Goal: Information Seeking & Learning: Learn about a topic

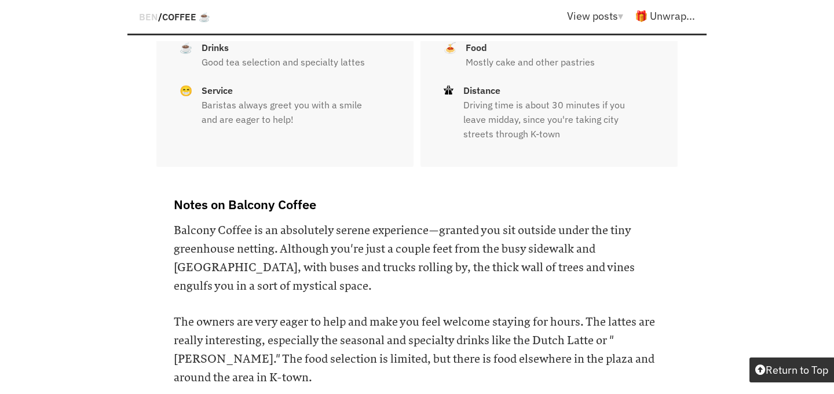
scroll to position [1580, 0]
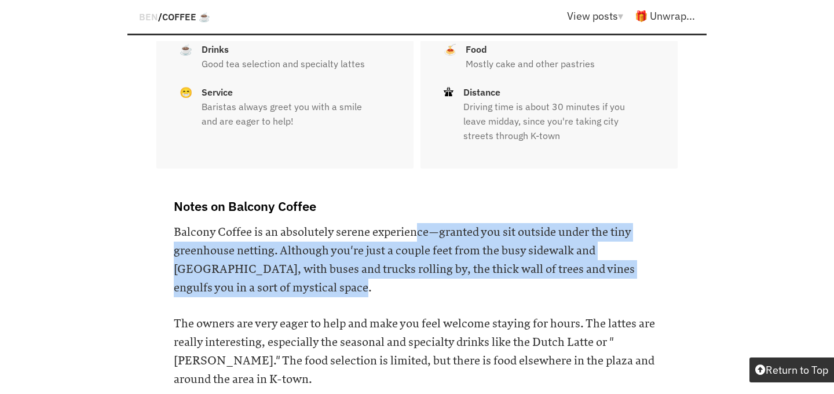
drag, startPoint x: 415, startPoint y: 194, endPoint x: 437, endPoint y: 234, distance: 45.6
click at [437, 234] on h6 "Balcony Coffee is an absolutely serene experience—granted you sit outside under…" at bounding box center [417, 260] width 487 height 74
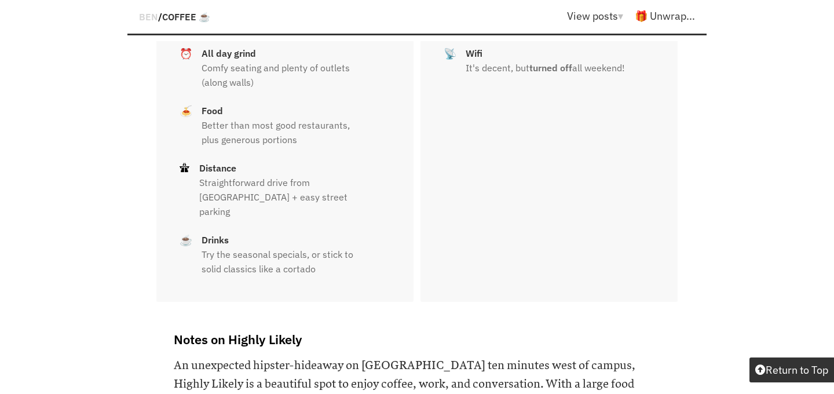
scroll to position [2943, 0]
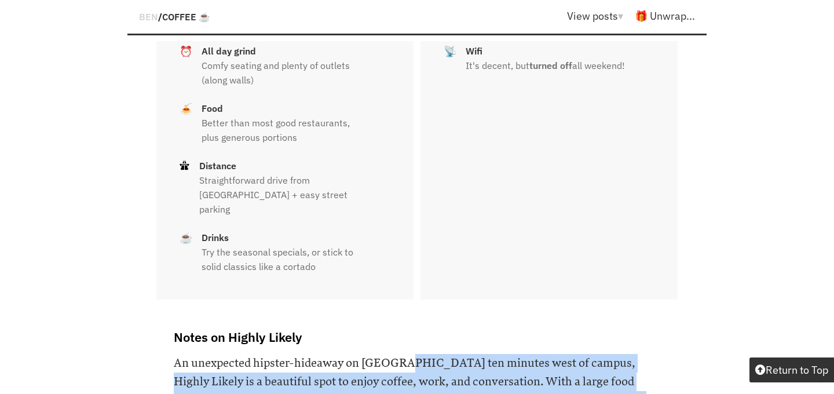
drag, startPoint x: 395, startPoint y: 304, endPoint x: 437, endPoint y: 350, distance: 62.3
click at [437, 354] on h6 "An unexpected hipster-hideaway on [GEOGRAPHIC_DATA] ten minutes west of campus,…" at bounding box center [417, 391] width 487 height 74
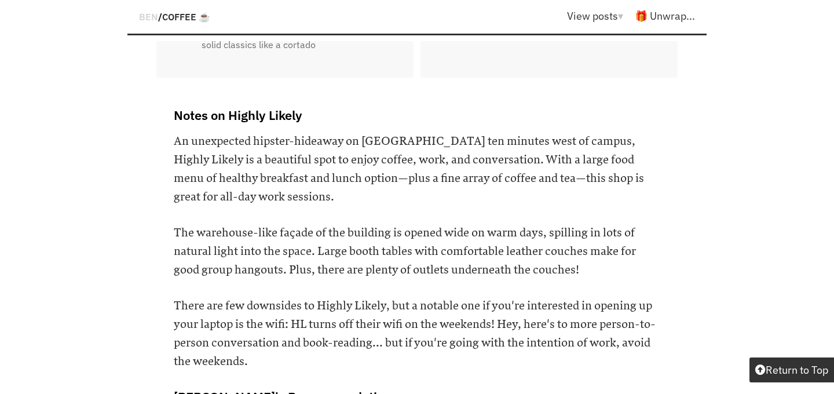
scroll to position [3194, 0]
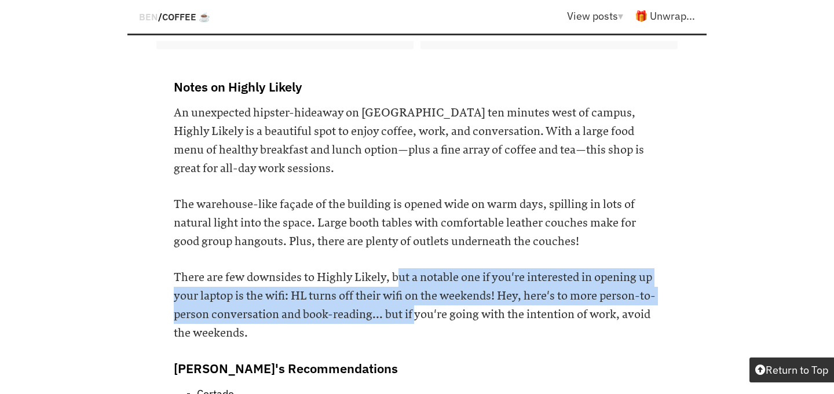
drag, startPoint x: 392, startPoint y: 217, endPoint x: 414, endPoint y: 249, distance: 38.7
click at [414, 268] on h6 "There are few downsides to Highly Likely, but a notable one if you're intereste…" at bounding box center [417, 305] width 487 height 74
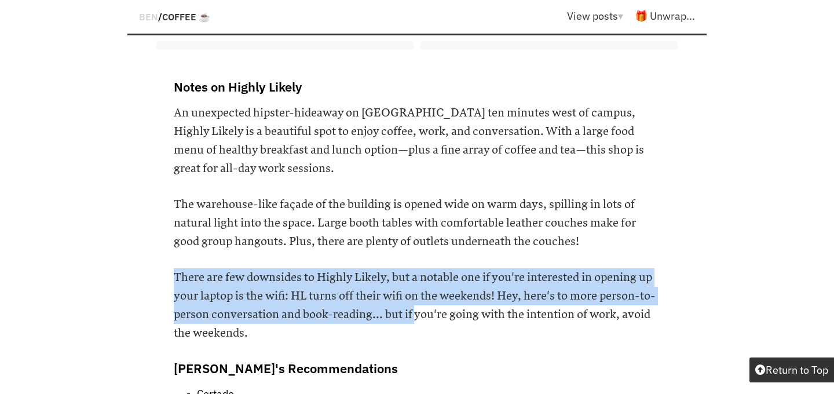
drag, startPoint x: 414, startPoint y: 250, endPoint x: 399, endPoint y: 199, distance: 52.8
click at [399, 199] on div "Notes on Highly Likely An unexpected hipster-hideaway on [GEOGRAPHIC_DATA] ten …" at bounding box center [416, 278] width 521 height 401
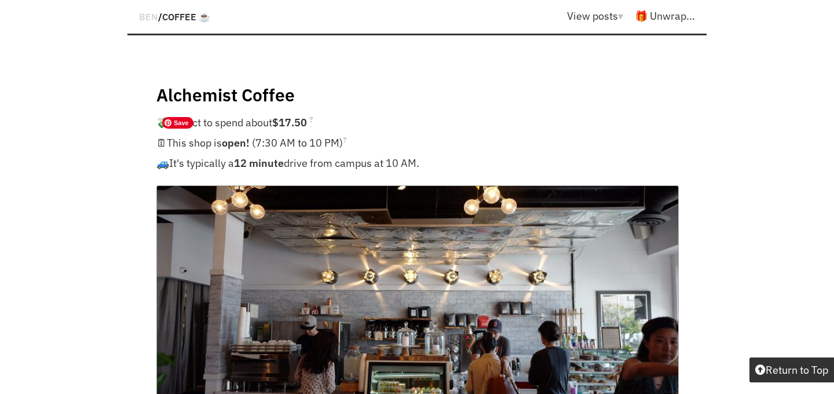
scroll to position [6078, 0]
